Goal: Information Seeking & Learning: Learn about a topic

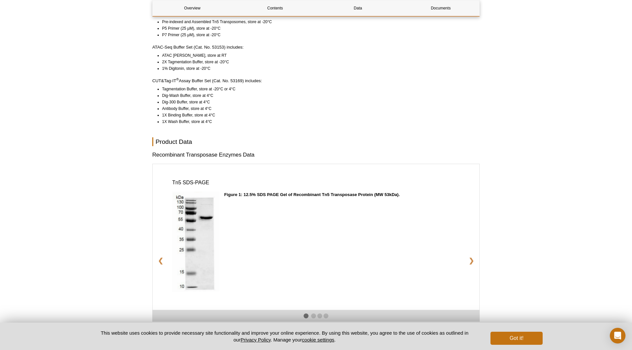
scroll to position [668, 0]
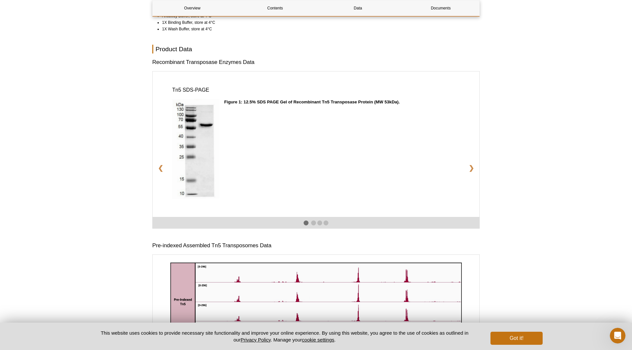
scroll to position [762, 0]
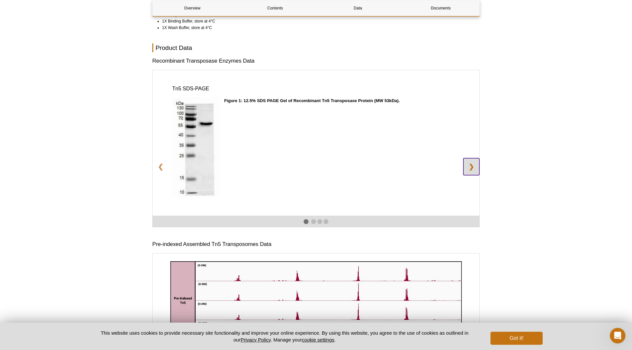
click at [470, 169] on link "❯" at bounding box center [471, 166] width 16 height 17
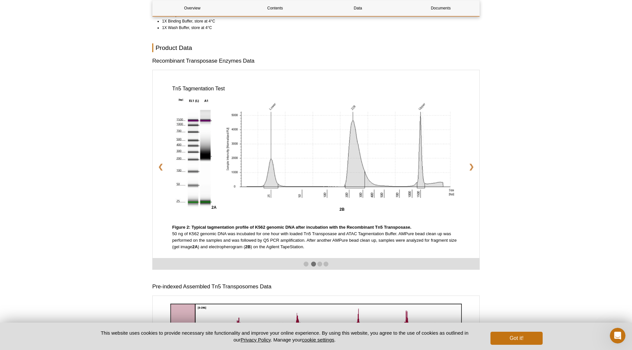
click at [171, 179] on div "Tn5 Tagmentation Test 2A 2B Figure 2: Typical tagmentation profile of K562 geno…" at bounding box center [316, 164] width 327 height 188
click at [156, 172] on link "❮" at bounding box center [161, 166] width 16 height 17
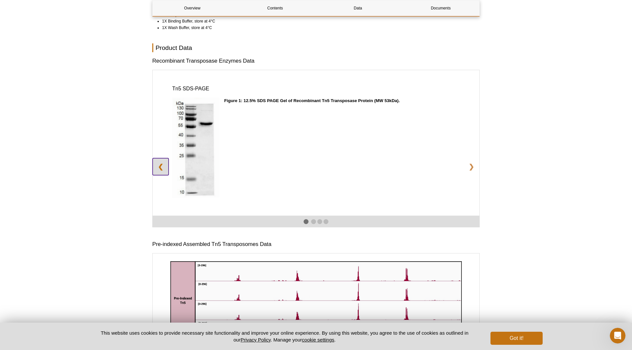
click at [156, 172] on link "❮" at bounding box center [161, 166] width 16 height 17
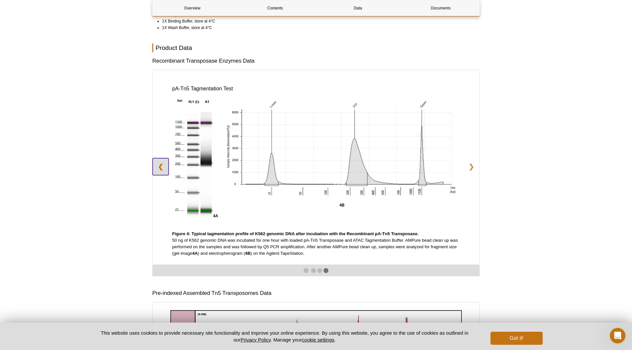
click at [156, 172] on link "❮" at bounding box center [161, 166] width 16 height 17
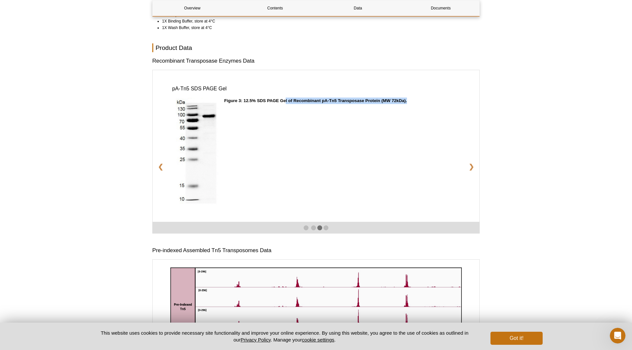
drag, startPoint x: 286, startPoint y: 104, endPoint x: 374, endPoint y: 111, distance: 88.6
click at [374, 111] on div "Figure 3: 12.5% SDS PAGE Gel of Recombinant pA-Tn5 Transposase Protein (MW 72kD…" at bounding box center [341, 152] width 235 height 111
click at [159, 174] on link "❮" at bounding box center [161, 165] width 16 height 17
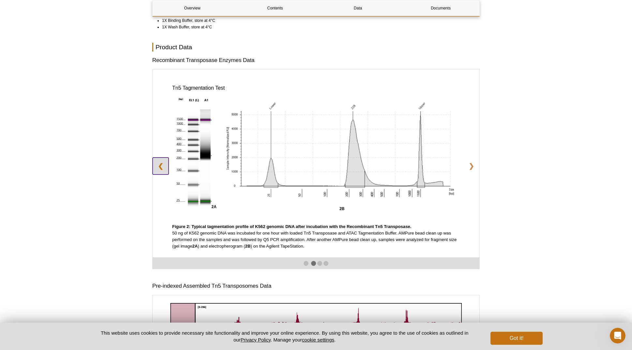
click at [160, 174] on link "❮" at bounding box center [161, 165] width 16 height 17
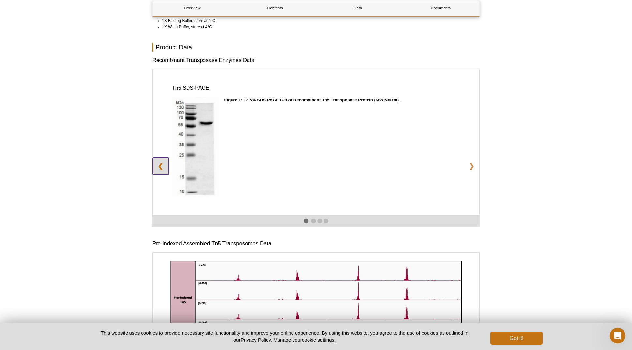
click at [160, 174] on link "❮" at bounding box center [161, 165] width 16 height 17
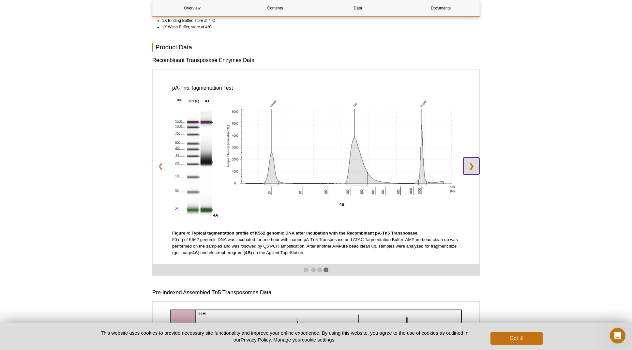
click at [465, 170] on link "❯" at bounding box center [471, 165] width 16 height 17
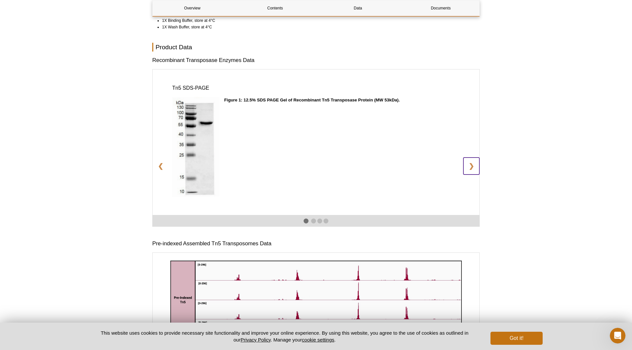
click at [465, 170] on link "❯" at bounding box center [471, 165] width 16 height 17
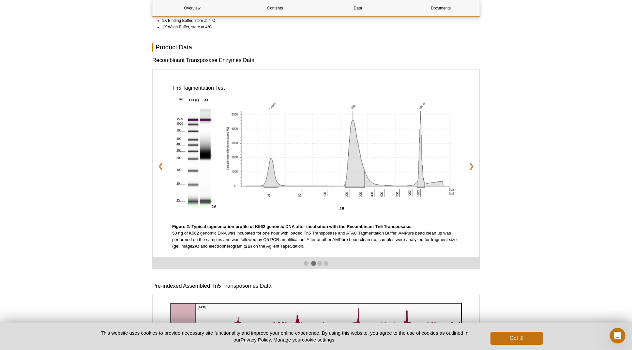
click at [465, 170] on div "Tn5 Tagmentation Test 2A 2B Figure 2: Typical tagmentation profile of K562 geno…" at bounding box center [316, 163] width 327 height 188
click at [473, 172] on link "❯" at bounding box center [471, 165] width 16 height 17
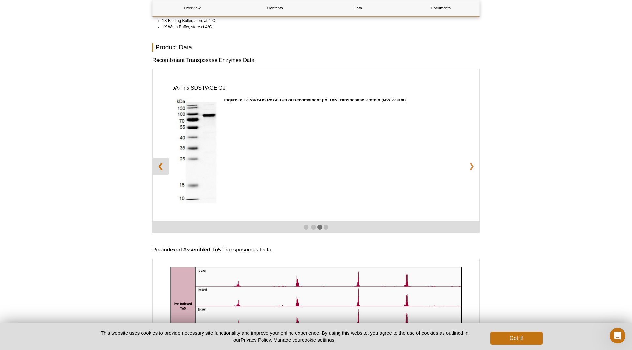
click at [160, 170] on link "❮" at bounding box center [161, 165] width 16 height 17
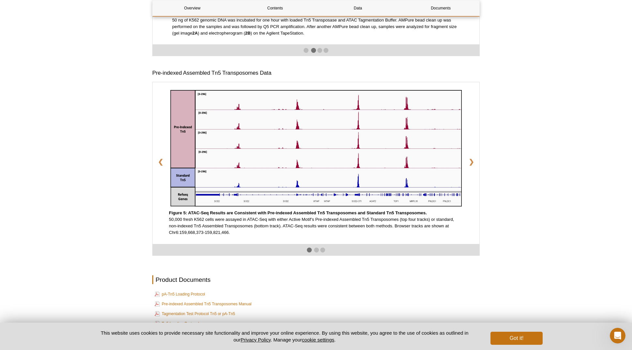
scroll to position [976, 0]
